Goal: Find specific page/section: Find specific page/section

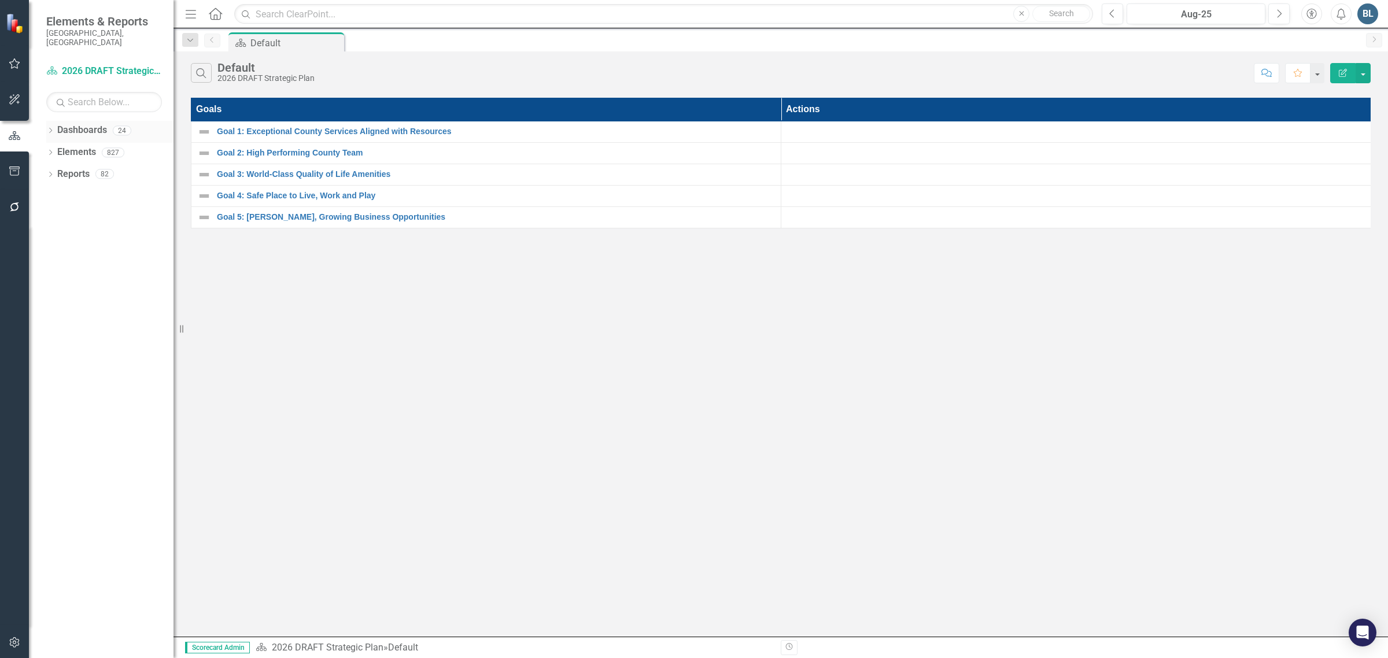
click at [50, 128] on icon "Dropdown" at bounding box center [50, 131] width 8 height 6
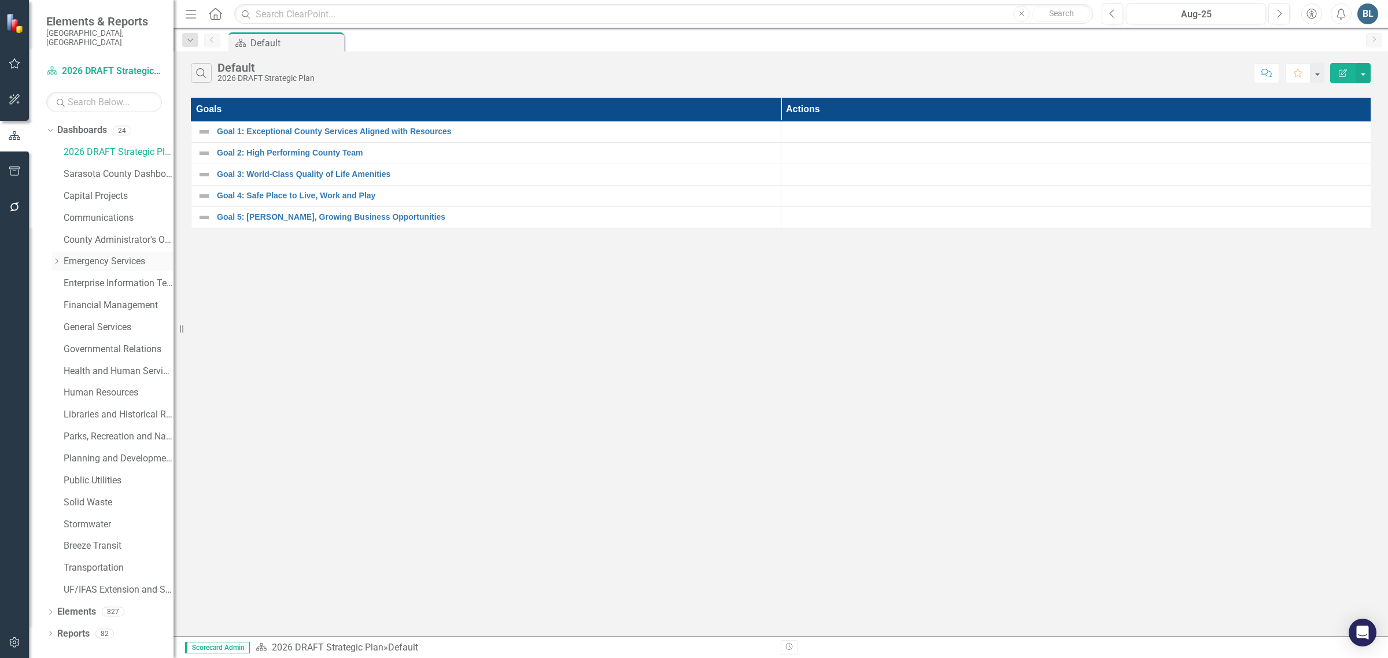
click at [81, 255] on link "Emergency Services" at bounding box center [119, 261] width 110 height 13
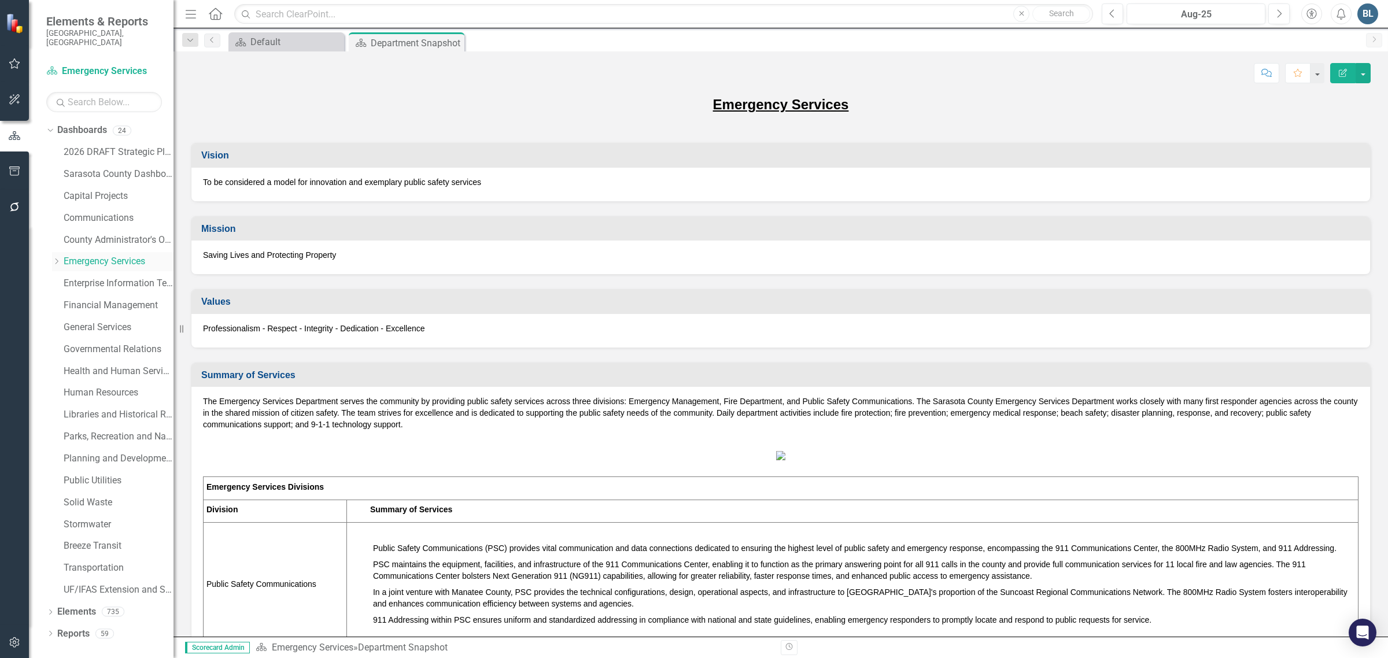
click at [58, 258] on icon "Dropdown" at bounding box center [56, 261] width 9 height 7
click at [88, 299] on link "Fire Department" at bounding box center [124, 305] width 98 height 13
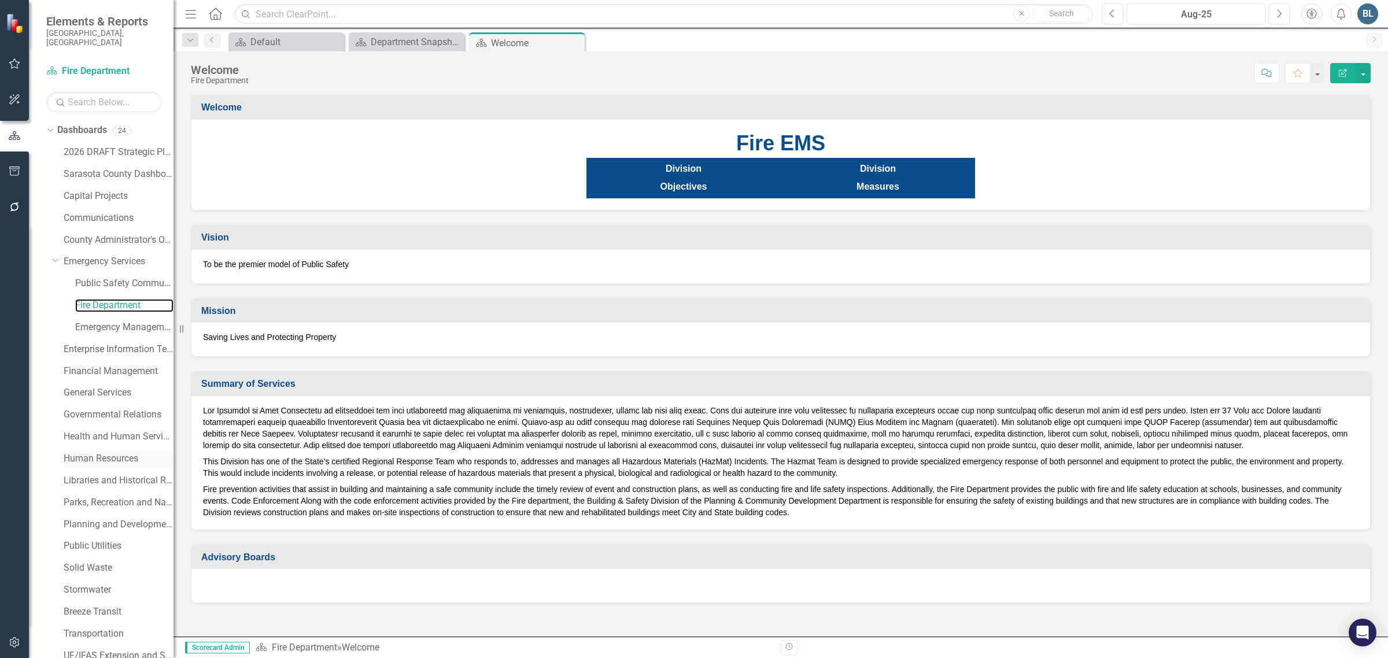
scroll to position [44, 0]
click at [75, 627] on link "Elements" at bounding box center [76, 633] width 39 height 13
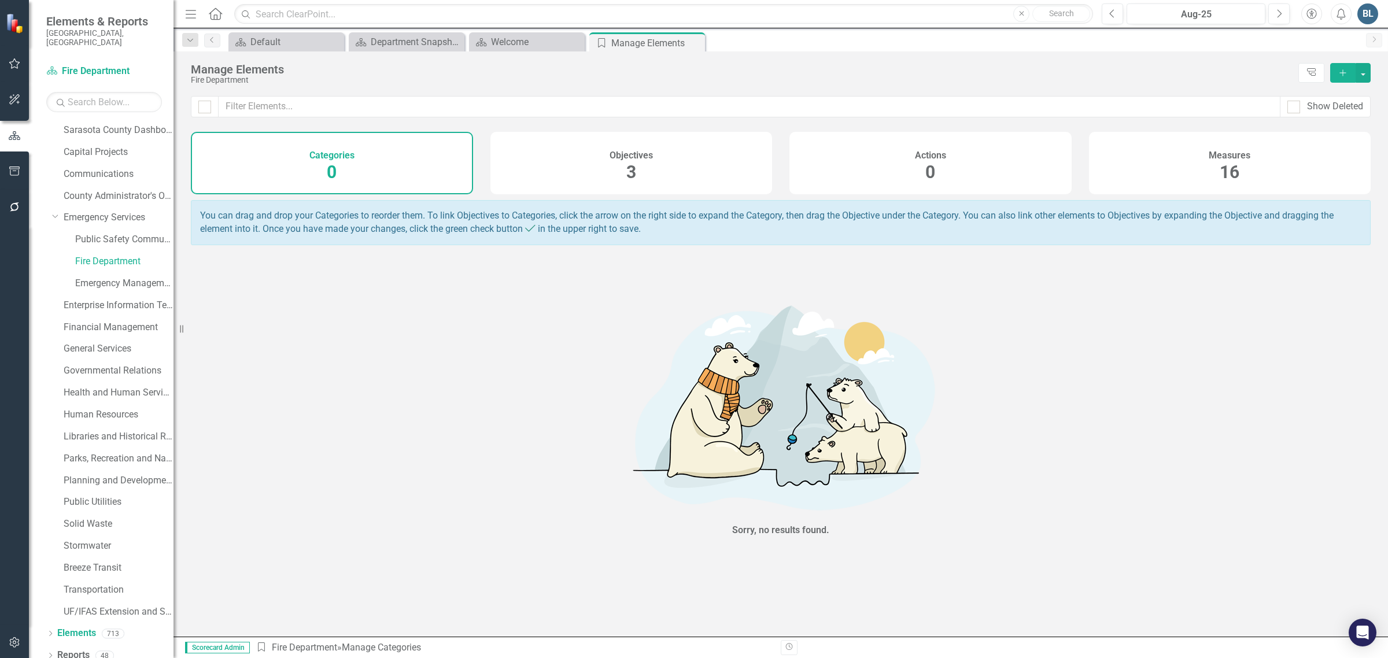
click at [1223, 167] on span "16" at bounding box center [1230, 172] width 20 height 20
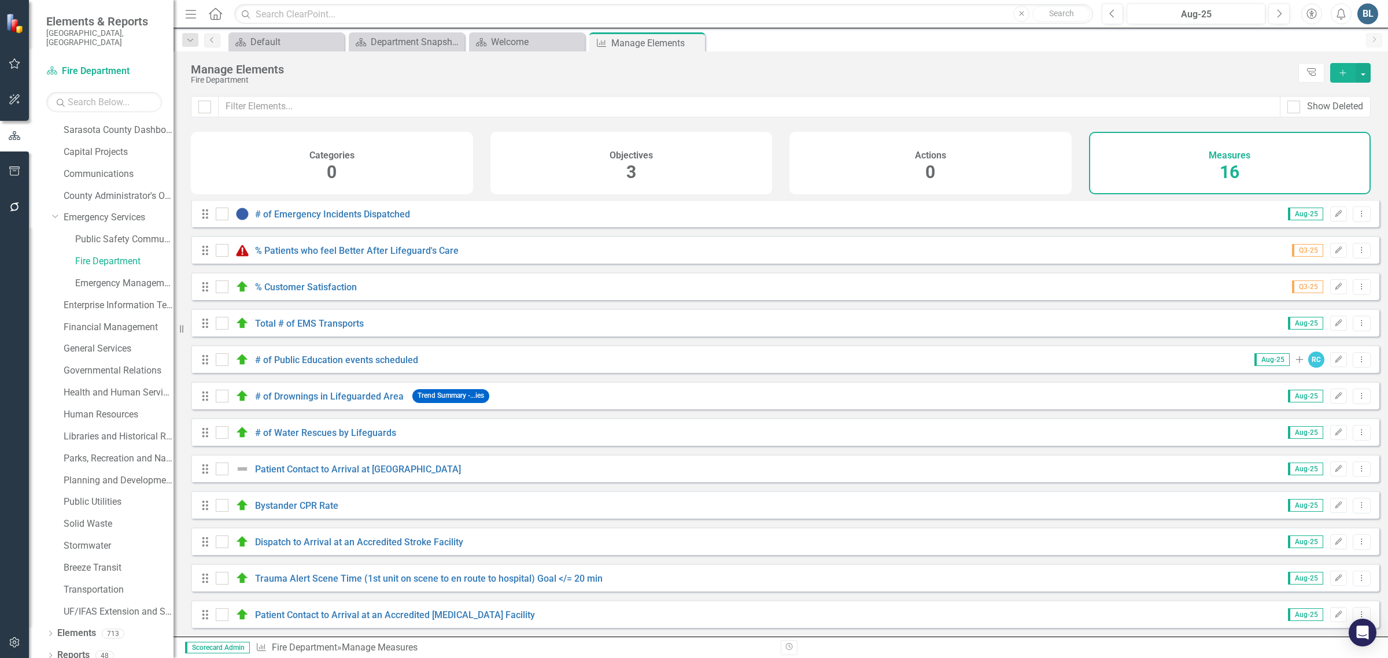
scroll to position [155, 0]
click at [342, 434] on link "# of Water Rescues by Lifeguards" at bounding box center [325, 432] width 141 height 11
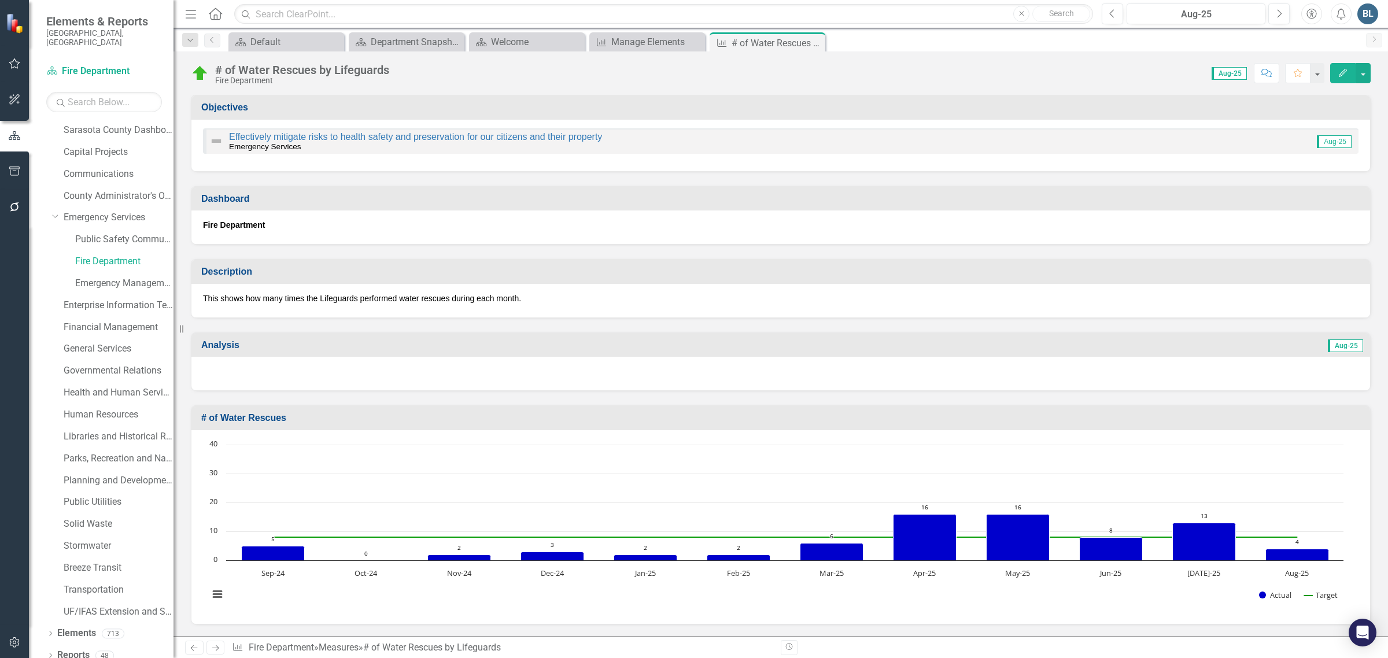
click at [211, 32] on div "Dropdown Search Dashboard Default Close Dashboard Department Snapshot Close Das…" at bounding box center [781, 39] width 1215 height 23
click at [212, 42] on icon "Previous" at bounding box center [212, 39] width 9 height 7
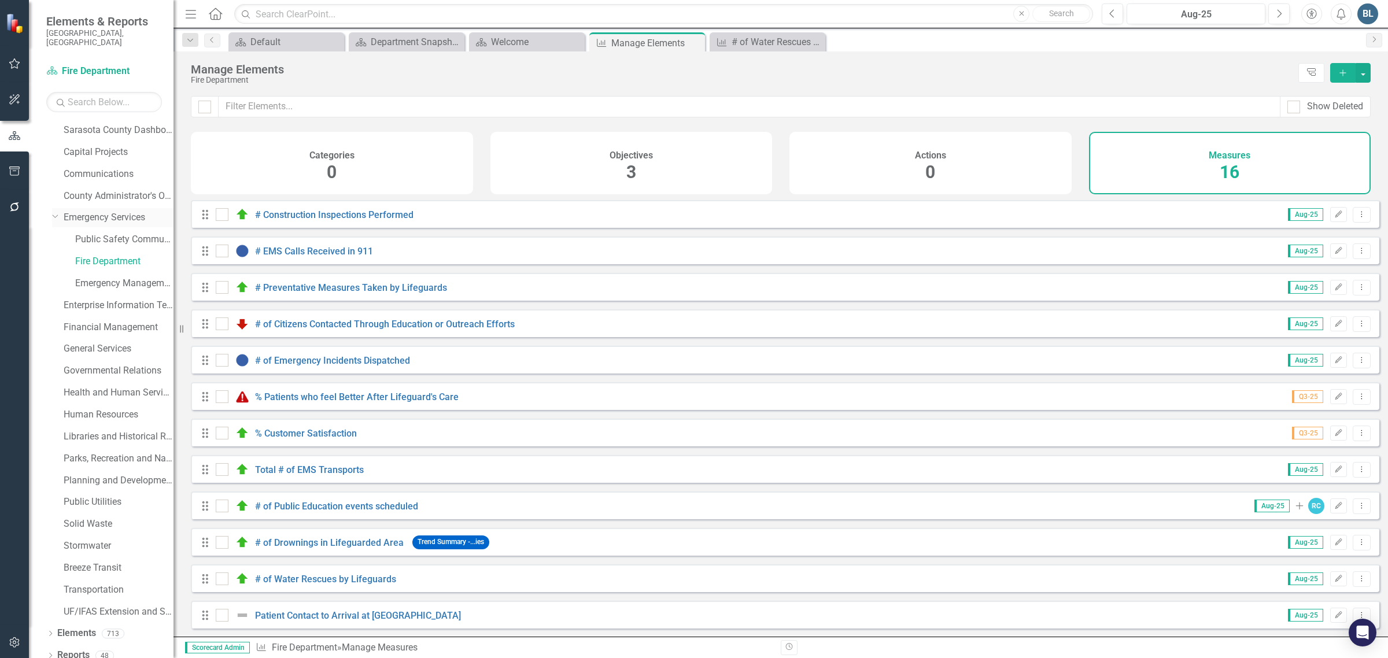
click at [119, 211] on link "Emergency Services" at bounding box center [119, 217] width 110 height 13
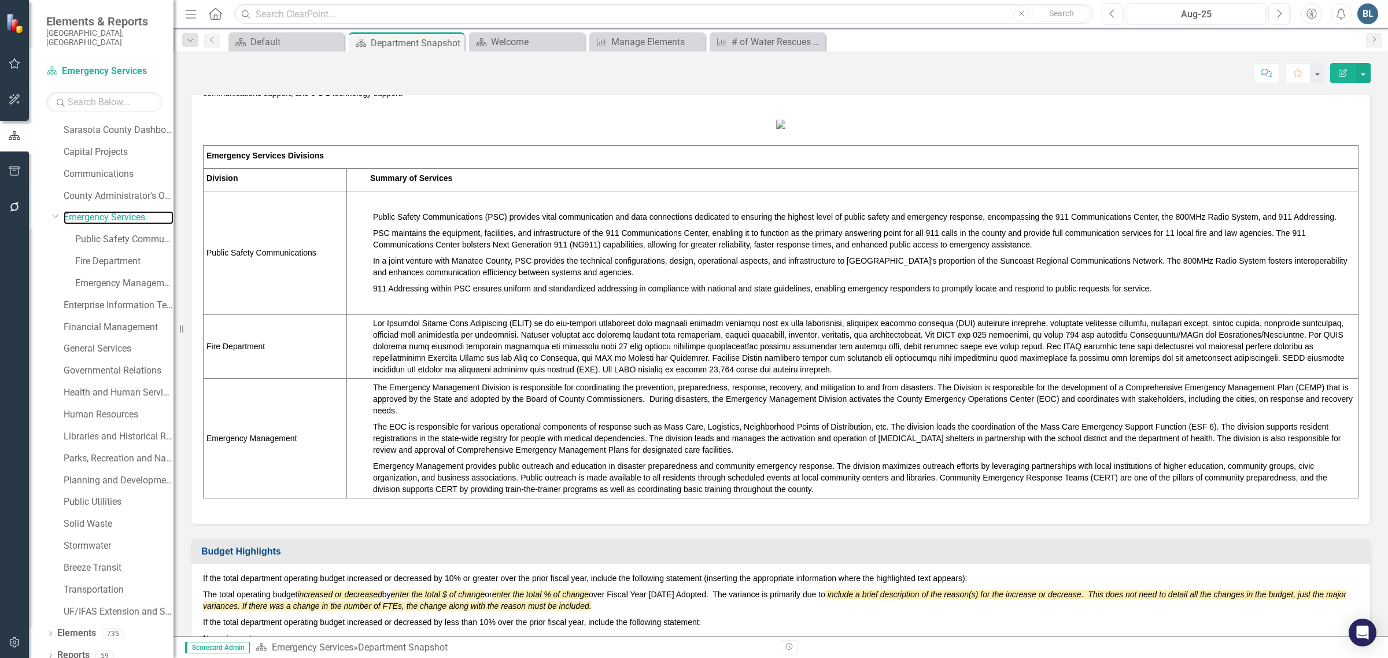
scroll to position [362, 0]
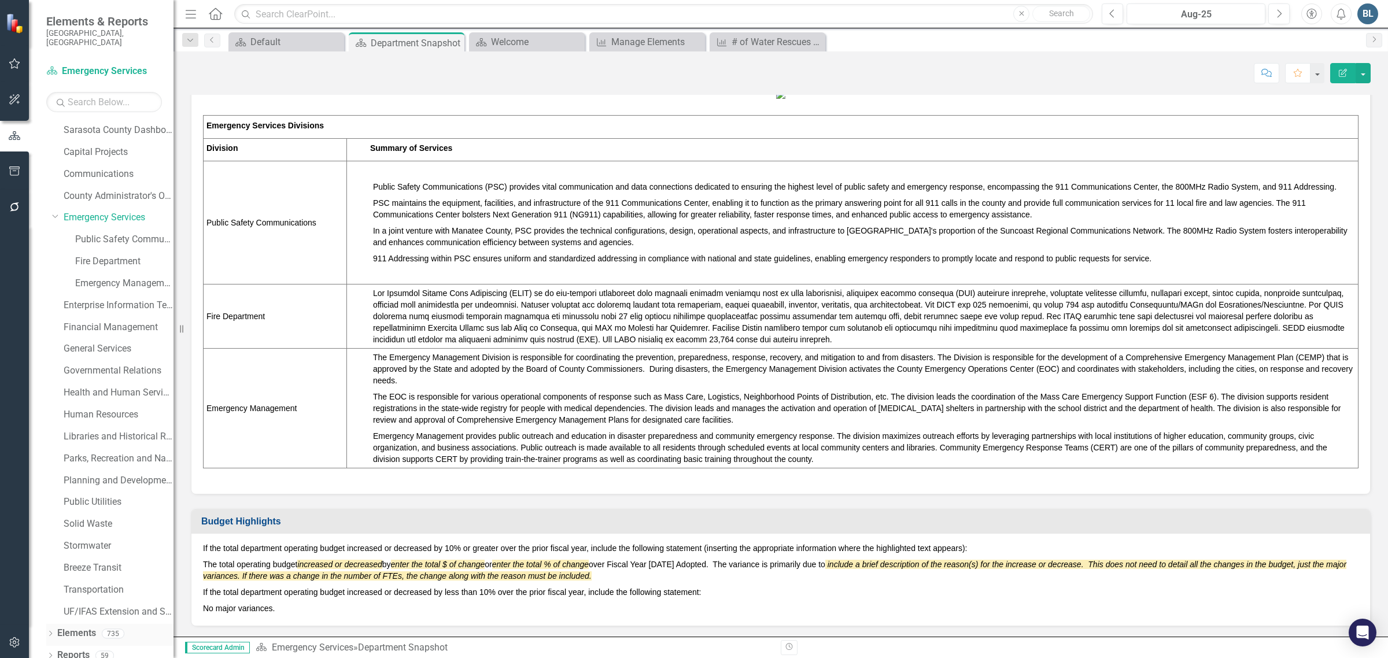
click at [73, 627] on link "Elements" at bounding box center [76, 633] width 39 height 13
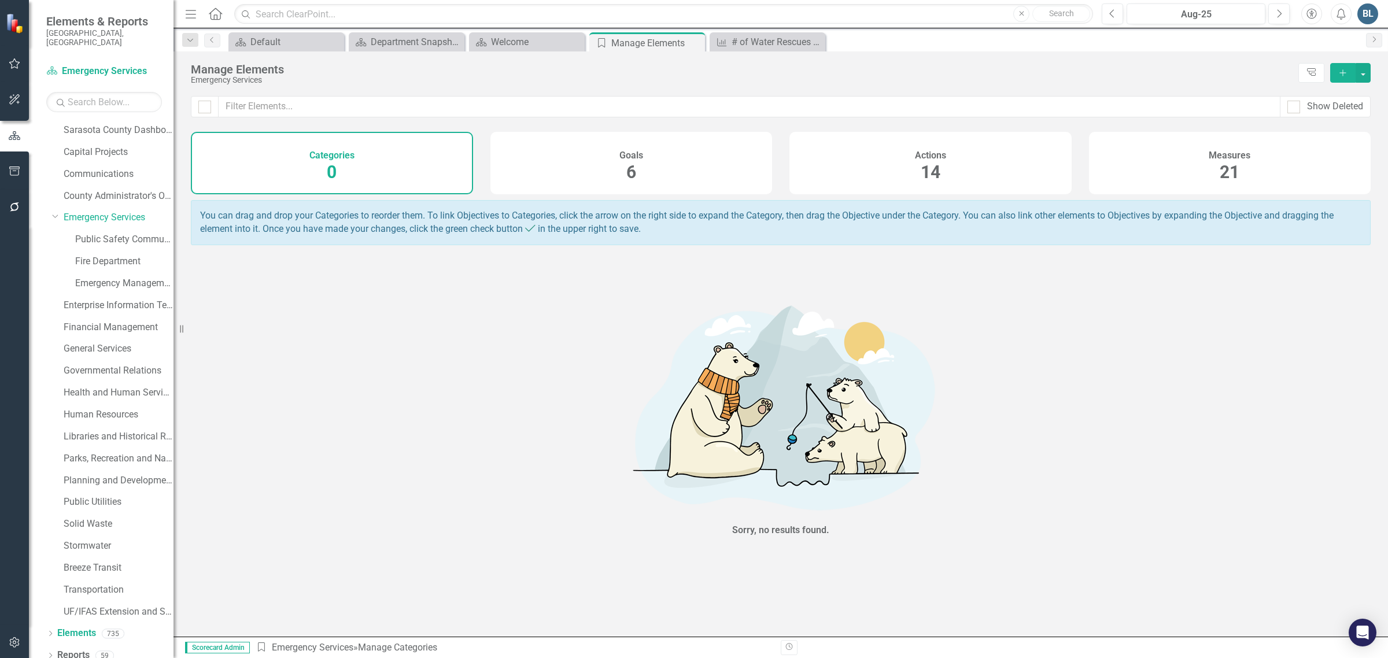
click at [1212, 161] on div "Measures 21" at bounding box center [1230, 163] width 282 height 62
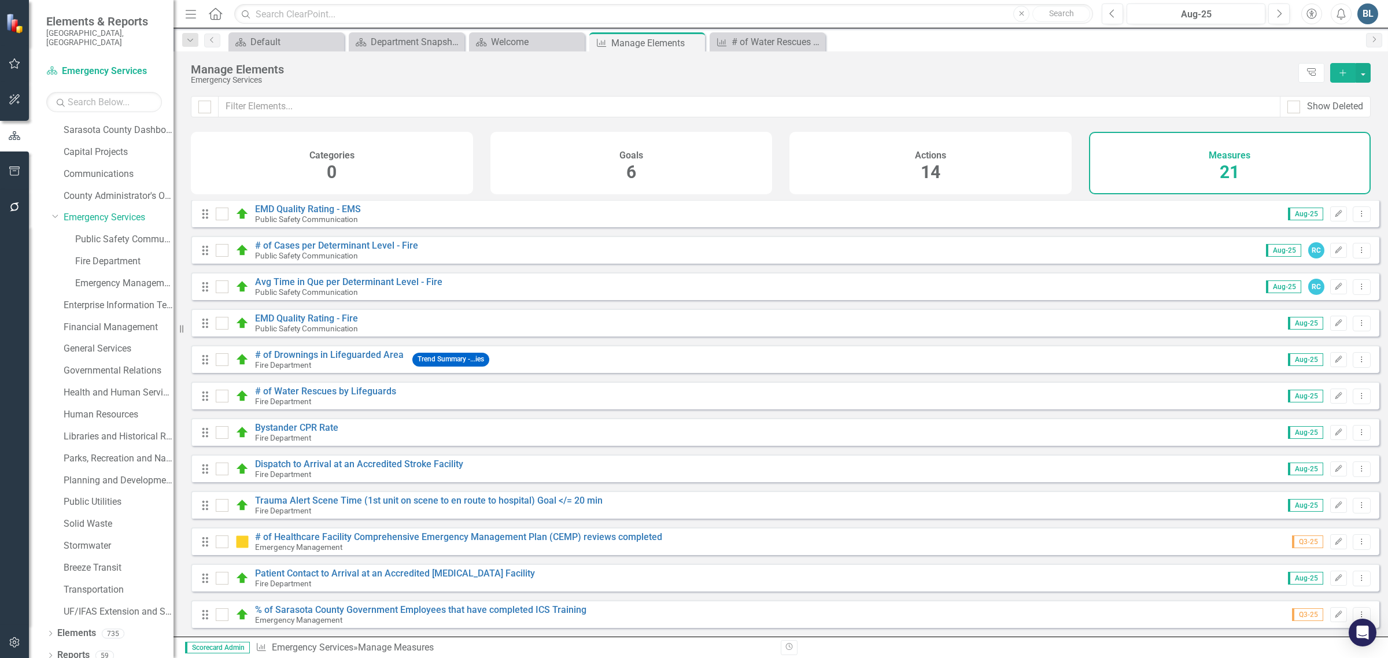
scroll to position [337, 0]
click at [325, 498] on link "Trauma Alert Scene Time (1st unit on scene to en route to hospital) Goal </= 20…" at bounding box center [429, 500] width 348 height 11
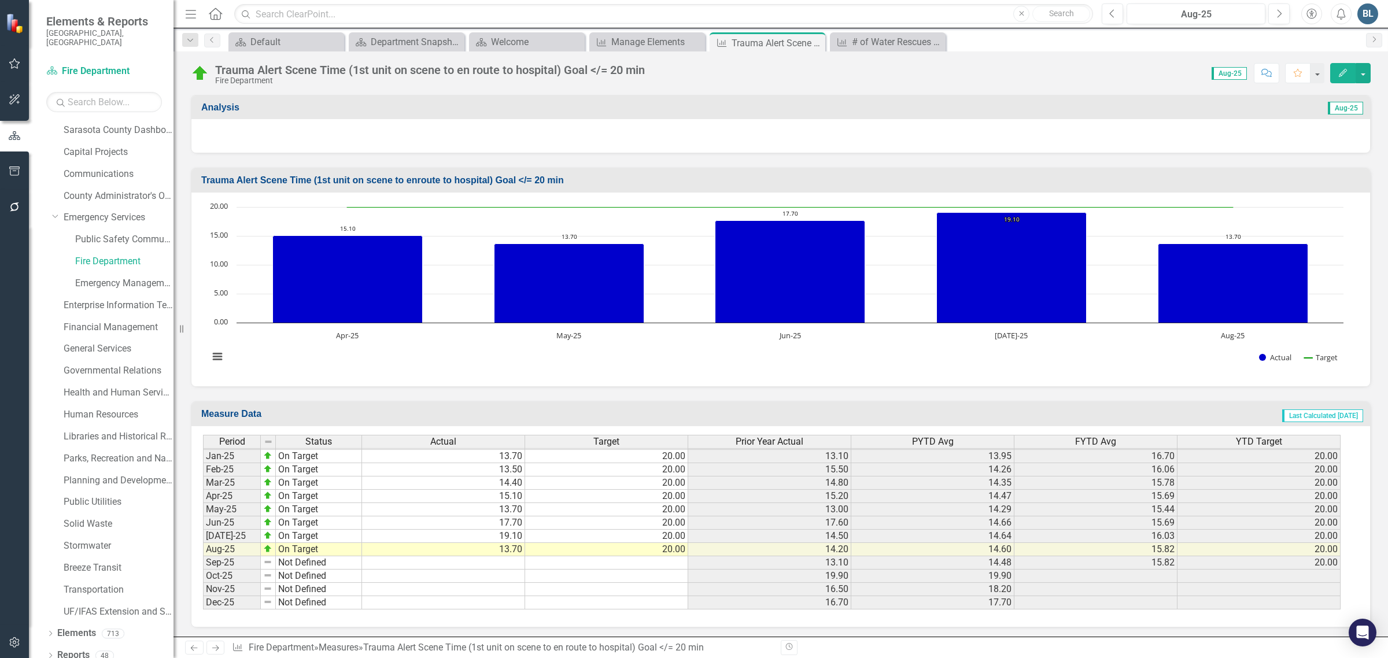
scroll to position [1537, 0]
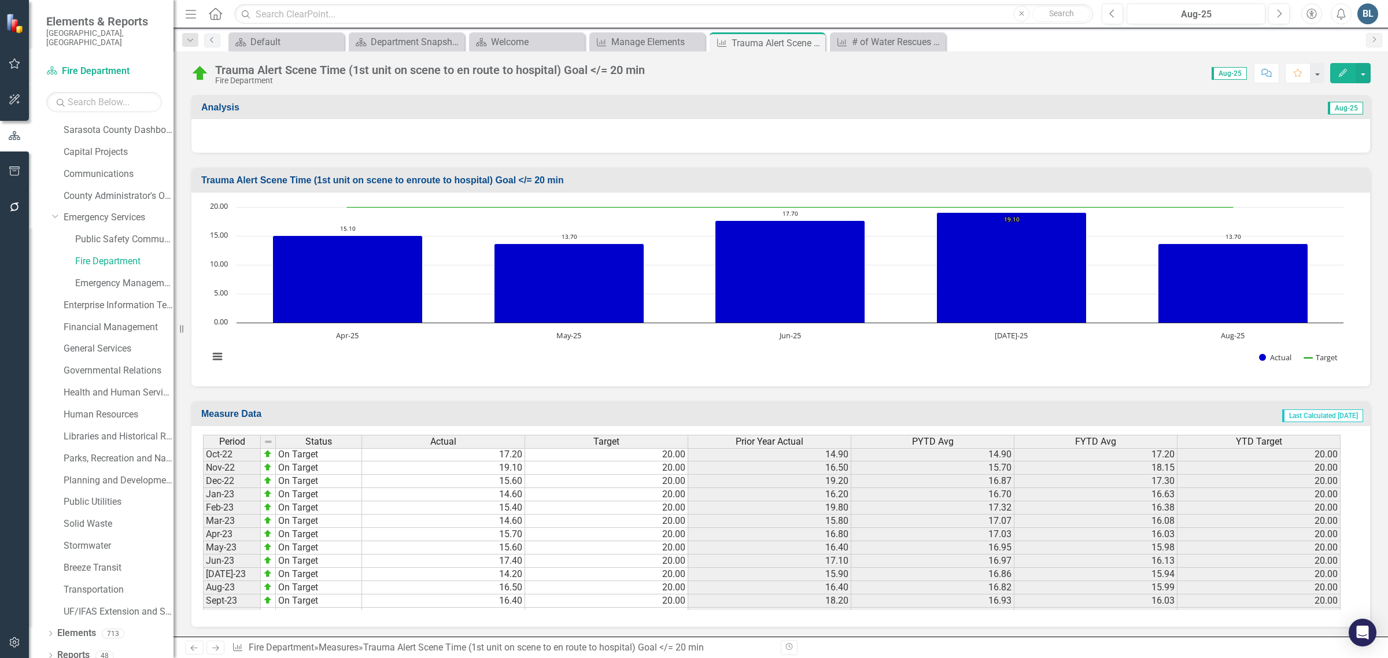
drag, startPoint x: 215, startPoint y: 40, endPoint x: 201, endPoint y: 42, distance: 14.0
click at [215, 40] on icon "Previous" at bounding box center [212, 39] width 9 height 7
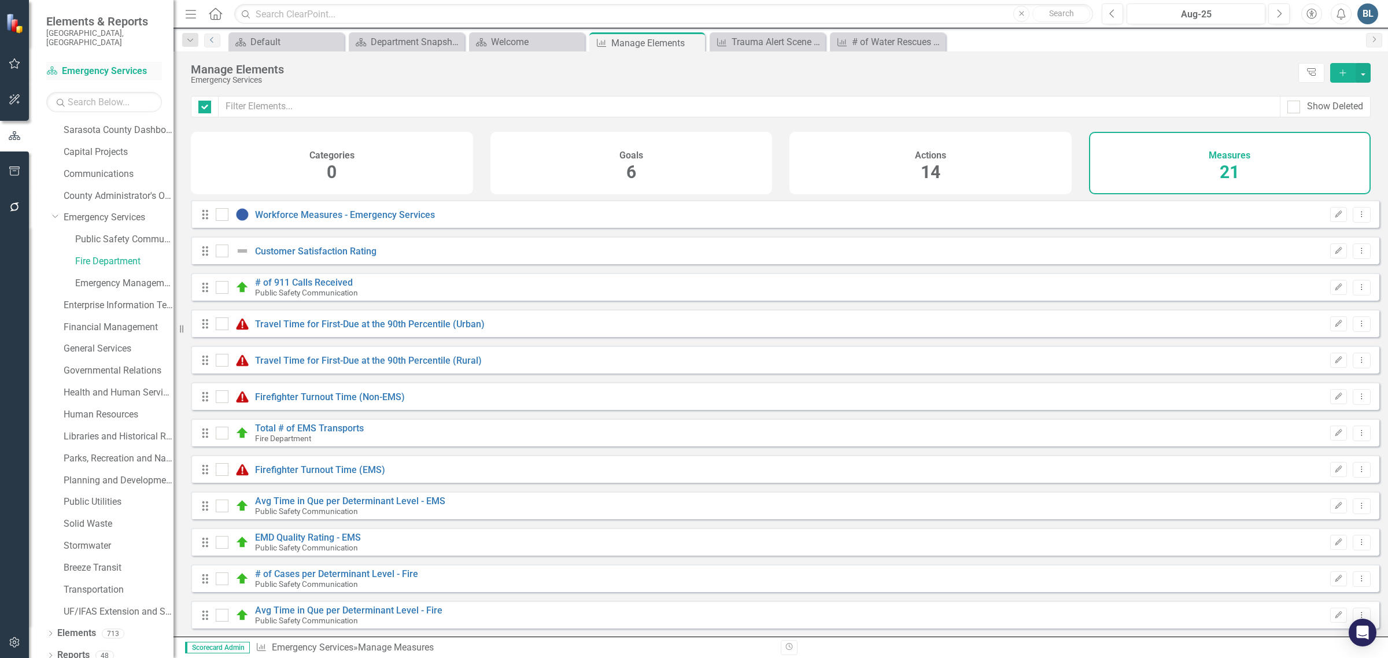
checkbox input "false"
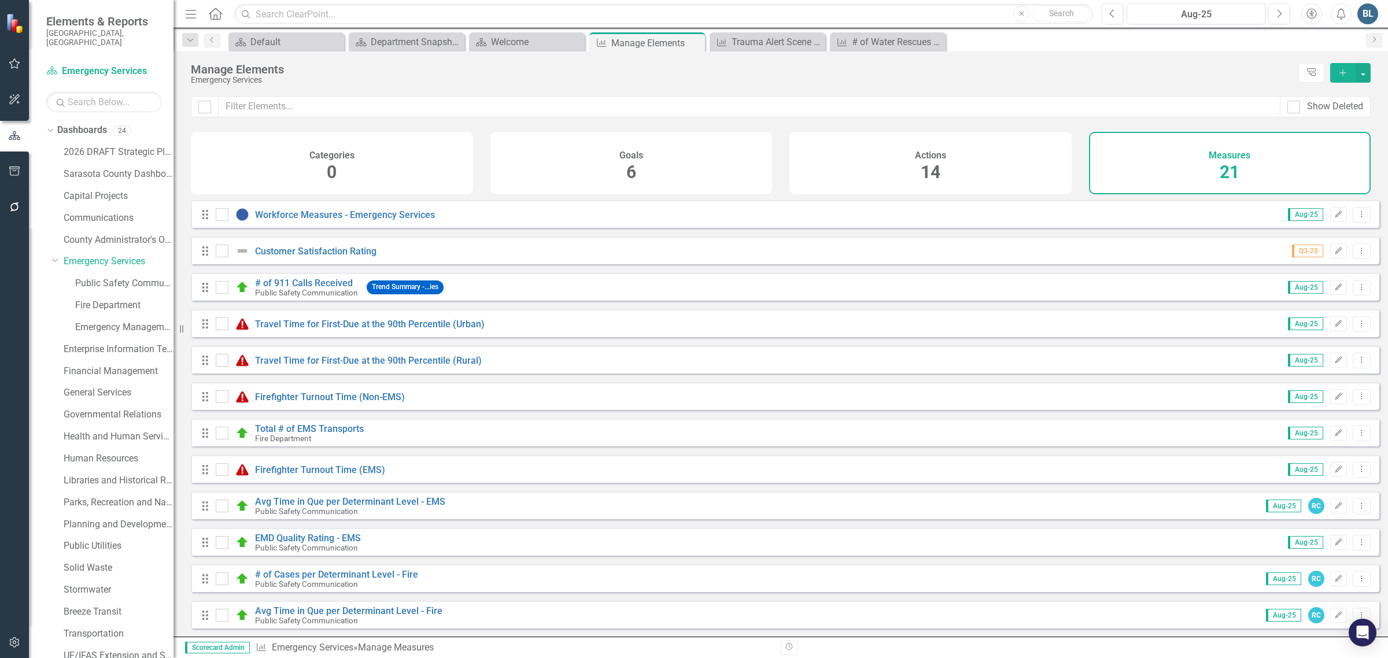
scroll to position [44, 0]
